Goal: Obtain resource: Download file/media

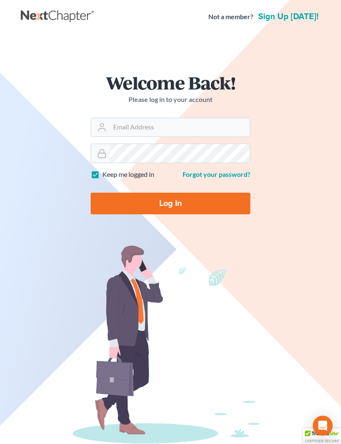
click at [192, 121] on input "Email Address" at bounding box center [180, 127] width 140 height 18
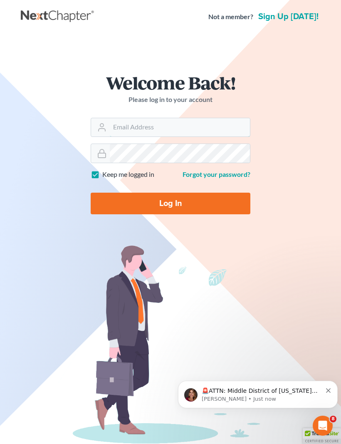
type input "[EMAIL_ADDRESS][DOMAIN_NAME]"
click at [170, 203] on input "Log In" at bounding box center [171, 204] width 160 height 22
type input "Thinking..."
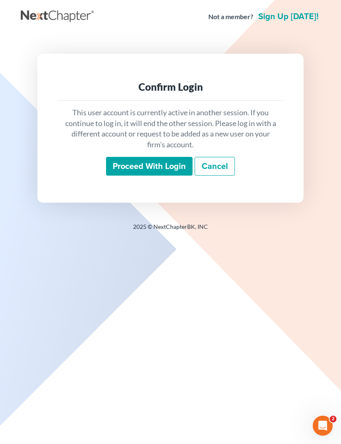
click at [167, 160] on input "Proceed with login" at bounding box center [149, 166] width 86 height 19
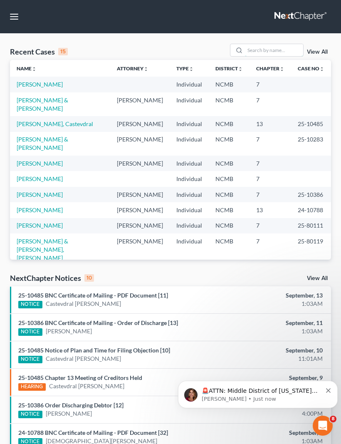
click at [275, 52] on input "search" at bounding box center [274, 50] width 58 height 12
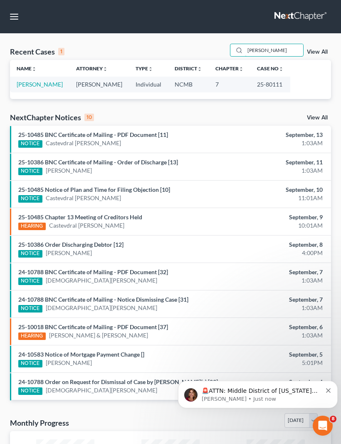
type input "[PERSON_NAME]"
click at [34, 81] on link "[PERSON_NAME]" at bounding box center [40, 84] width 46 height 7
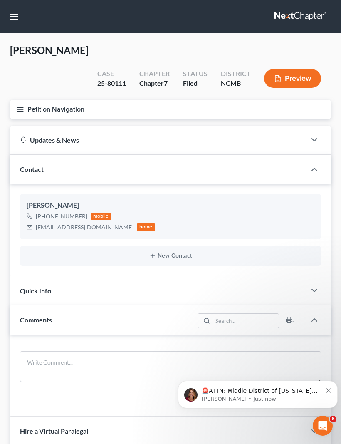
click at [63, 100] on button "Petition Navigation" at bounding box center [170, 109] width 321 height 19
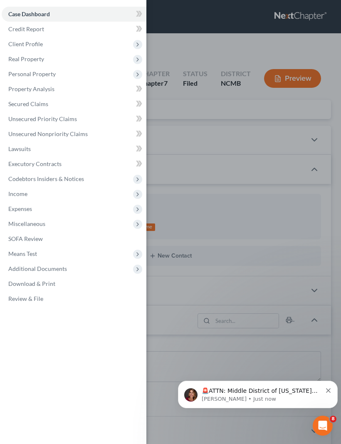
click at [68, 272] on span "Additional Documents" at bounding box center [74, 268] width 145 height 15
click at [63, 314] on span "PACER Notices" at bounding box center [45, 313] width 40 height 7
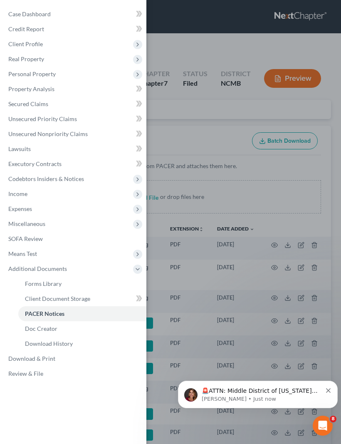
click at [62, 312] on span "PACER Notices" at bounding box center [44, 313] width 39 height 7
click at [281, 184] on div "Case Dashboard Payments Invoices Payments Payments Credit Report Client Profile" at bounding box center [170, 222] width 341 height 444
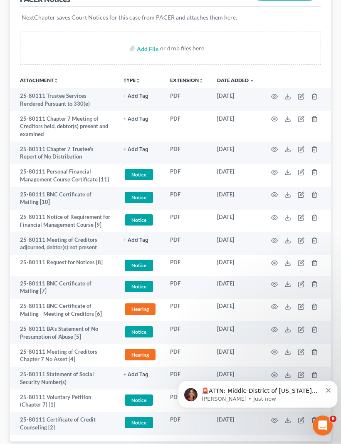
scroll to position [149, 0]
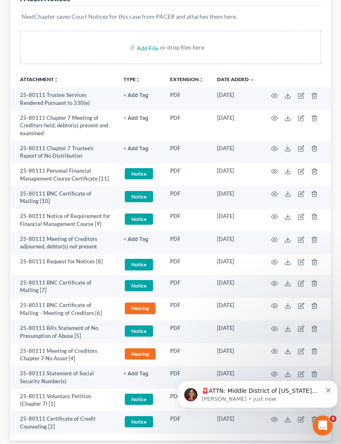
click at [274, 349] on icon "button" at bounding box center [275, 351] width 6 height 5
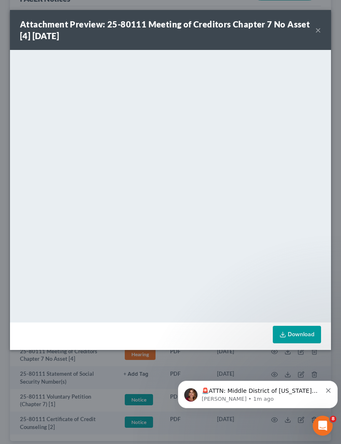
click at [300, 333] on link "Download" at bounding box center [297, 334] width 48 height 17
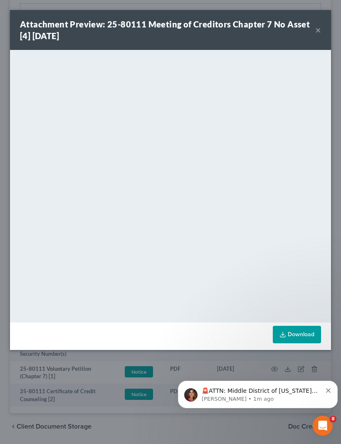
click at [316, 35] on button "×" at bounding box center [318, 30] width 6 height 10
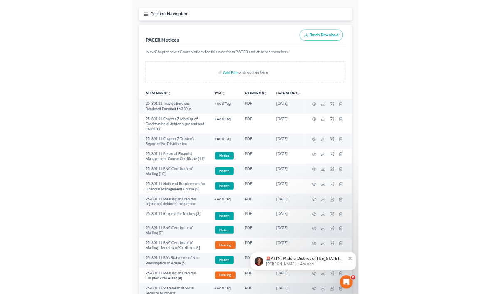
scroll to position [178, 0]
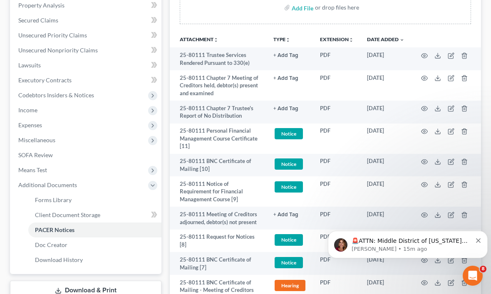
click at [37, 20] on span "Secured Claims" at bounding box center [38, 20] width 40 height 7
